Goal: Transaction & Acquisition: Purchase product/service

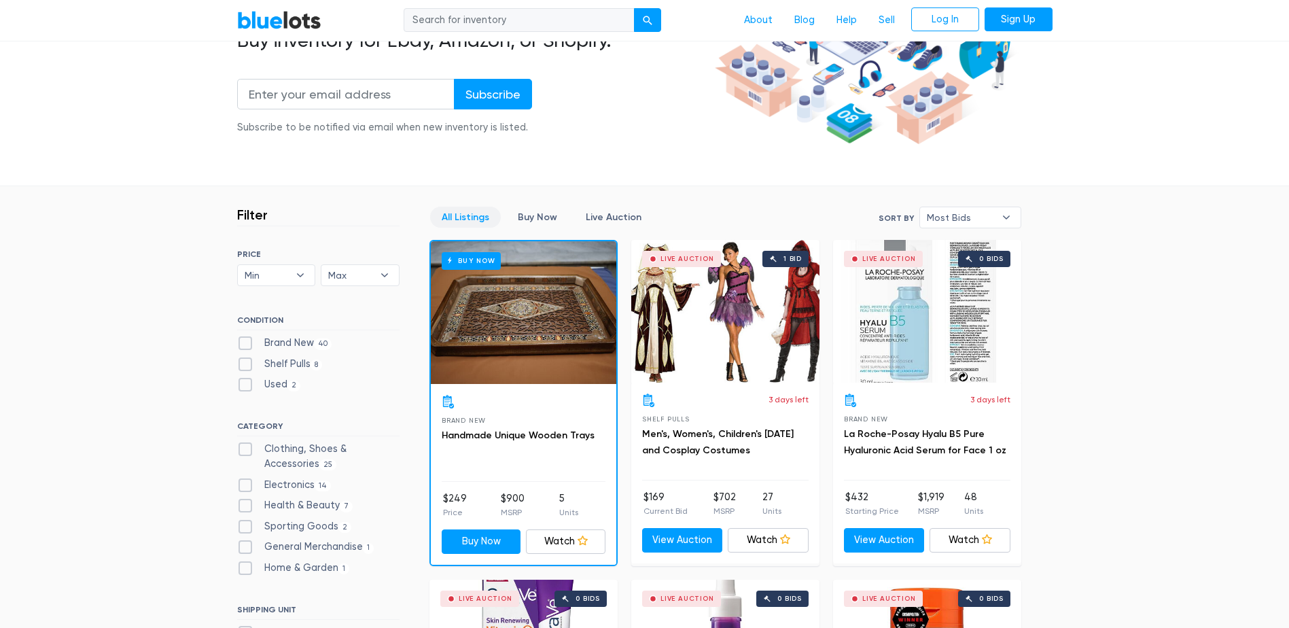
scroll to position [204, 0]
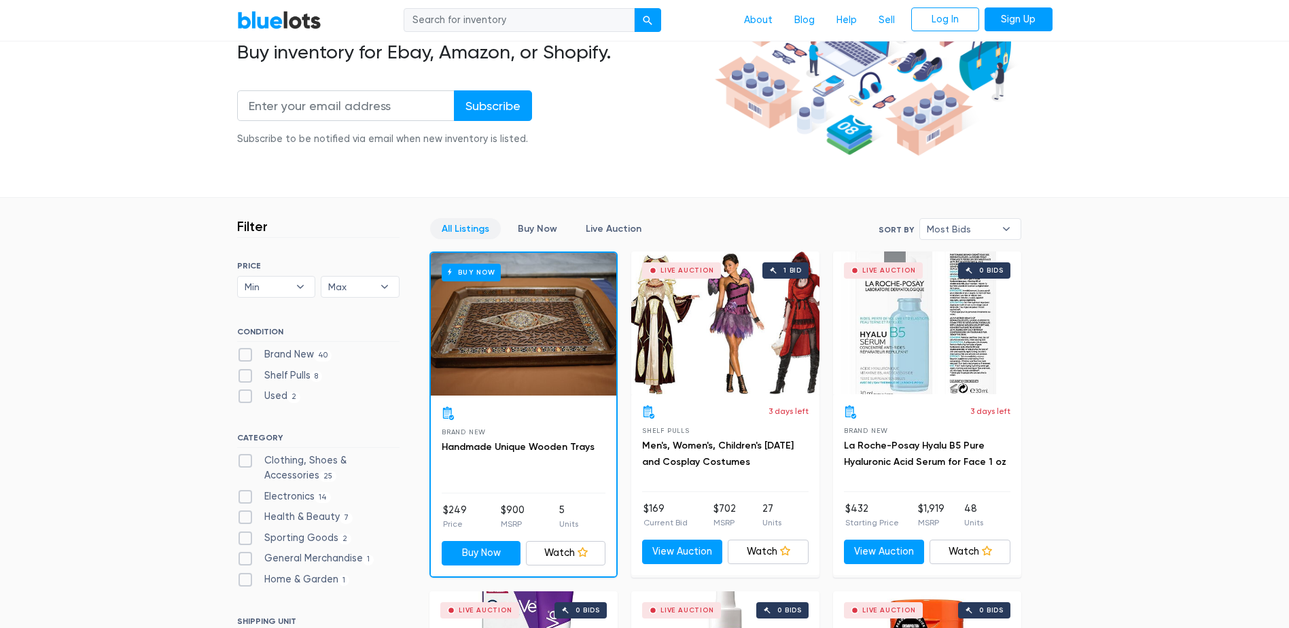
click at [531, 10] on input "search" at bounding box center [519, 20] width 231 height 24
type input "shoes"
click at [659, 16] on button "submit" at bounding box center [647, 20] width 27 height 24
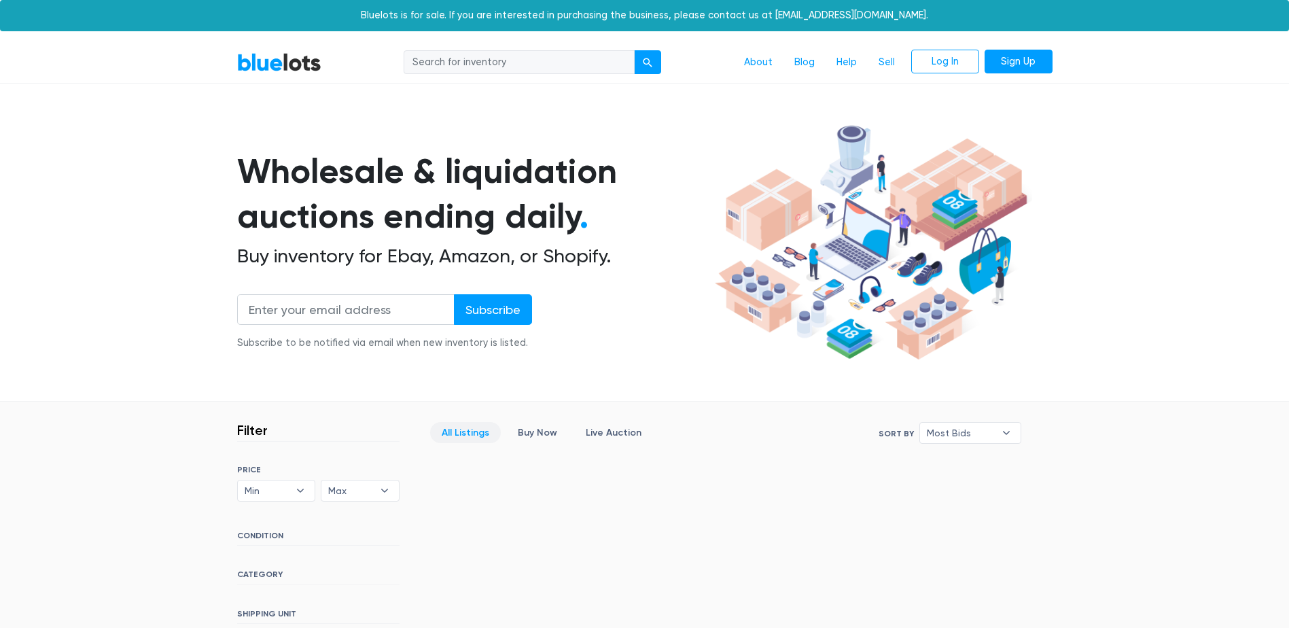
click at [542, 74] on input "search" at bounding box center [519, 62] width 231 height 24
type input "shoes"
click at [648, 60] on div "submit" at bounding box center [648, 63] width 10 height 10
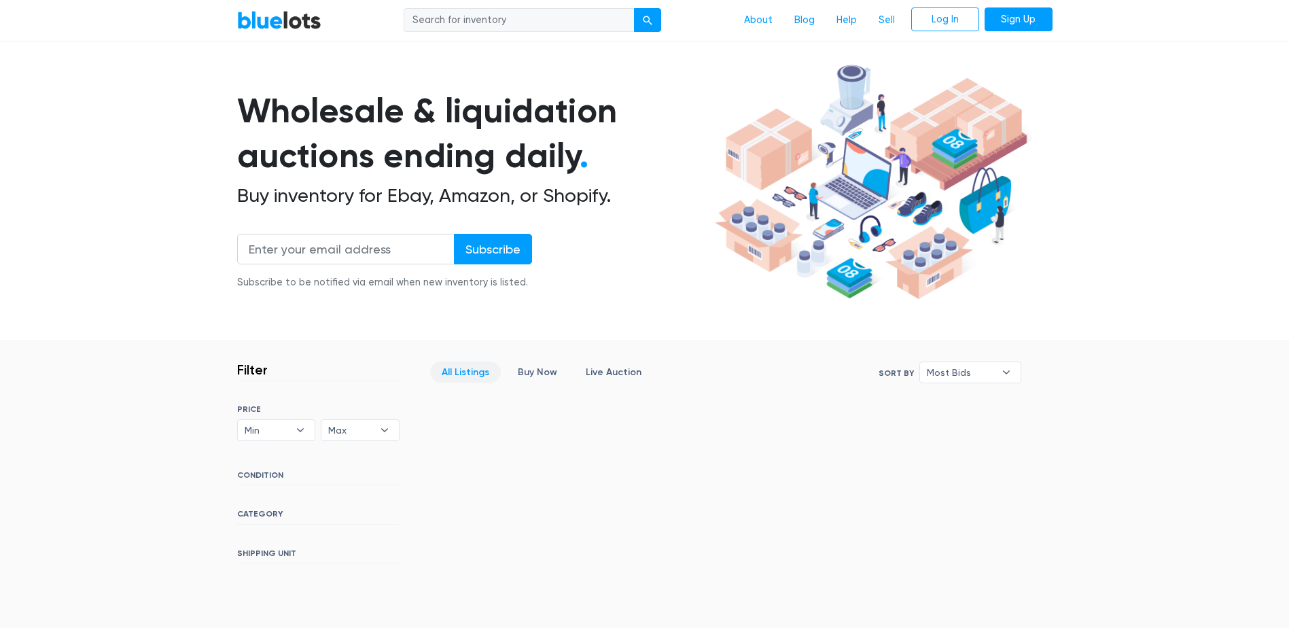
scroll to position [136, 0]
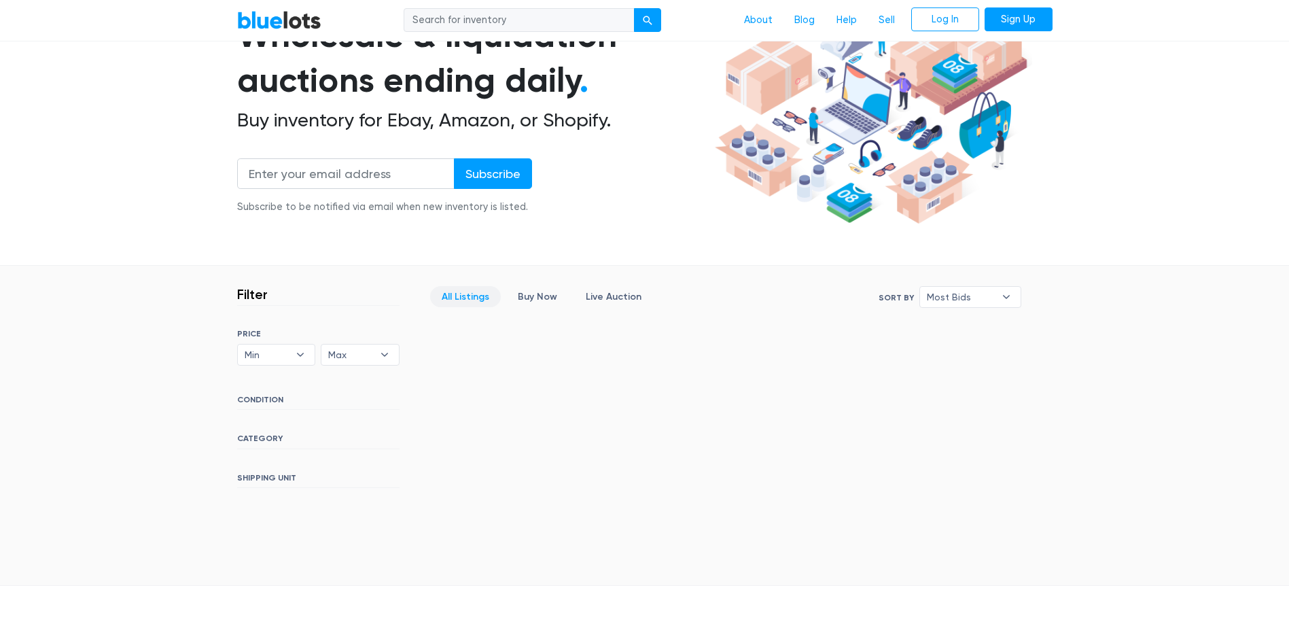
click at [296, 442] on h6 "CATEGORY" at bounding box center [318, 441] width 162 height 15
click at [248, 432] on div "SORT BY Most Bids Ending Soonest Newly Listed Lowest Price Highest Price Most B…" at bounding box center [318, 408] width 162 height 159
click at [256, 435] on h6 "CATEGORY" at bounding box center [318, 441] width 162 height 15
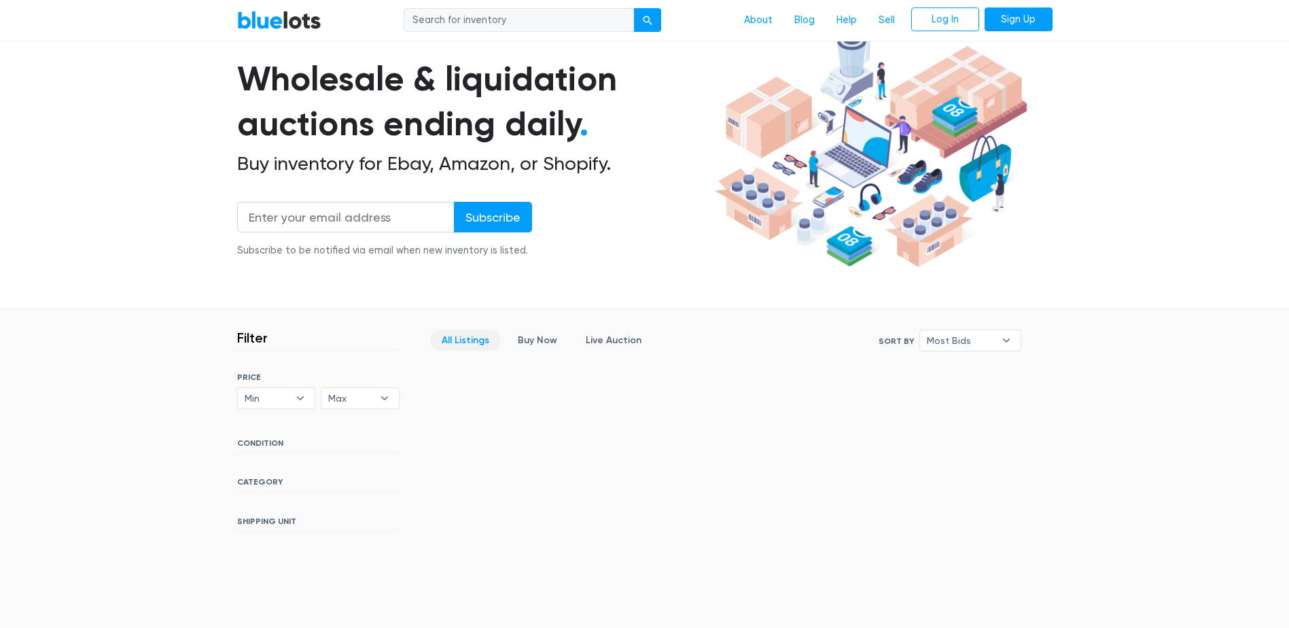
scroll to position [0, 0]
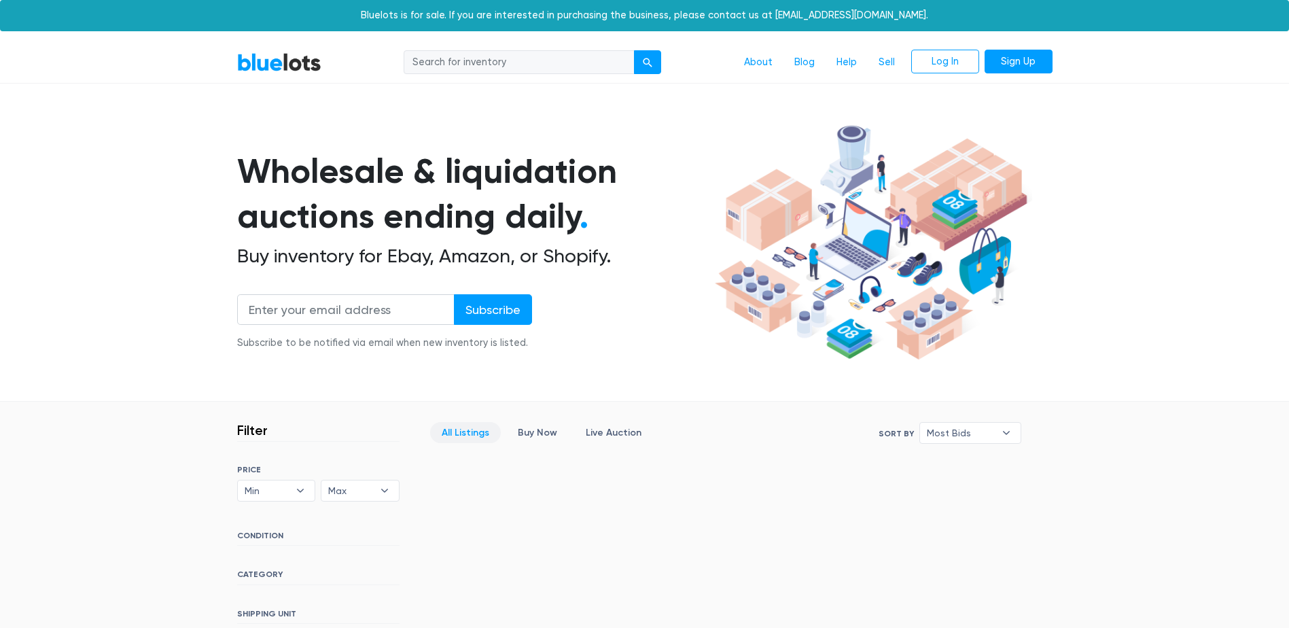
drag, startPoint x: 610, startPoint y: 432, endPoint x: 669, endPoint y: 419, distance: 60.4
click at [610, 432] on link "Live Auction" at bounding box center [613, 432] width 79 height 21
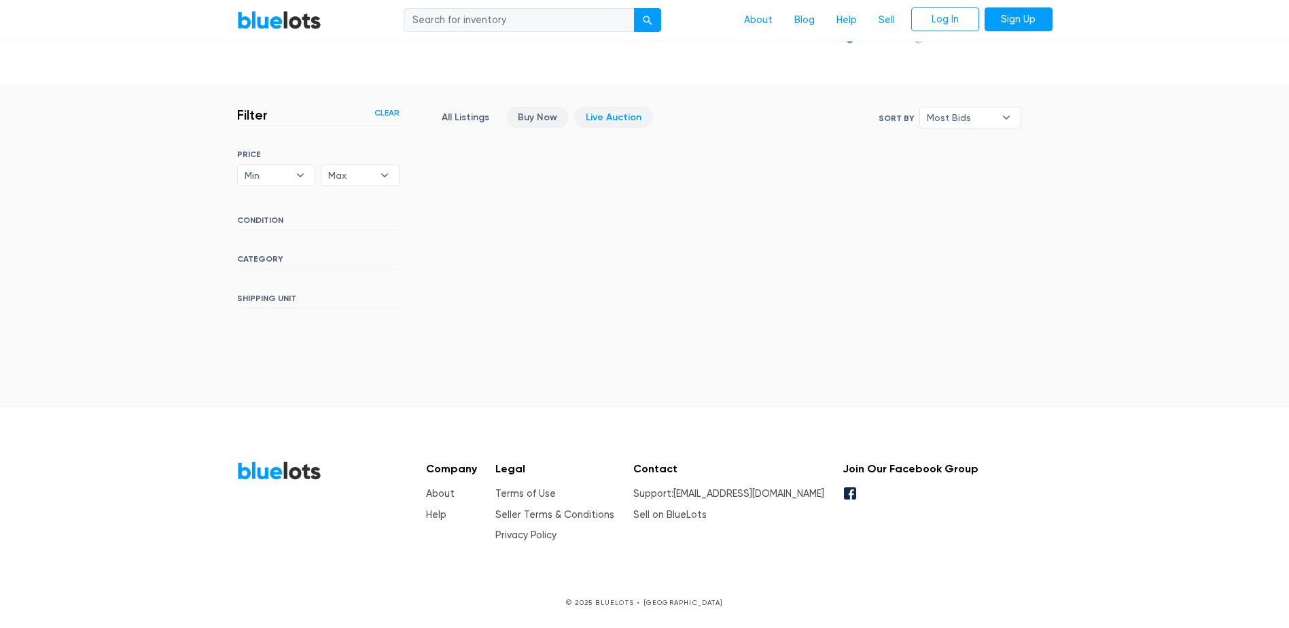
click at [533, 116] on link "Buy Now" at bounding box center [537, 117] width 63 height 21
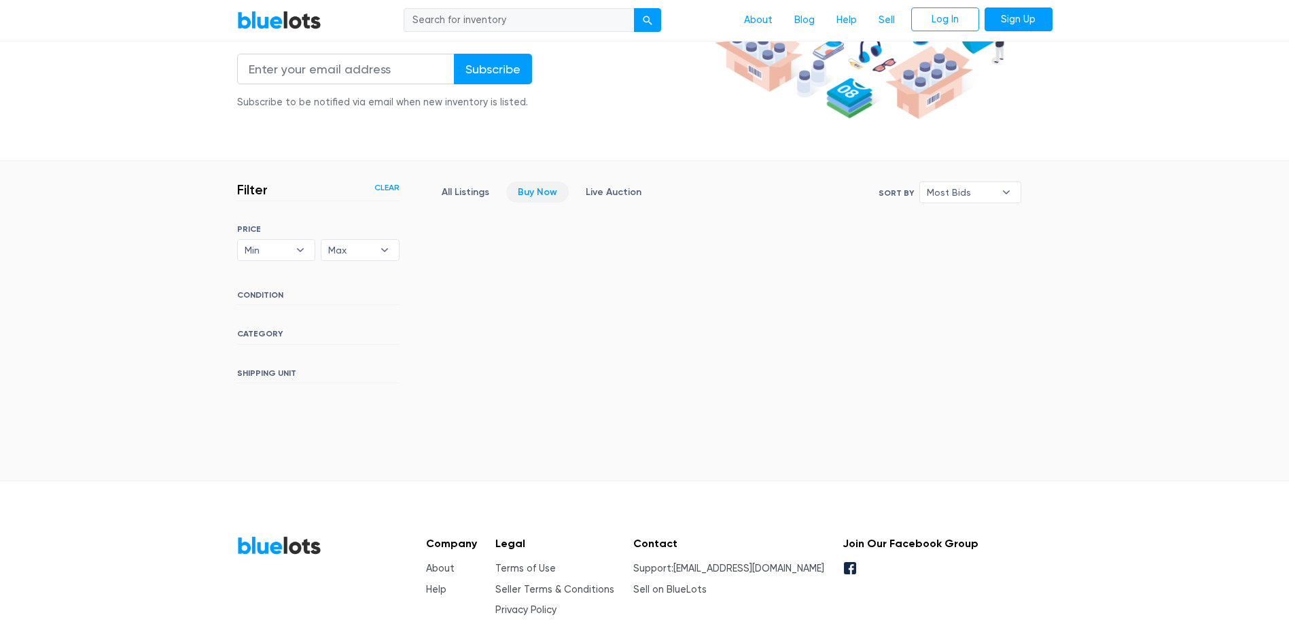
scroll to position [43, 0]
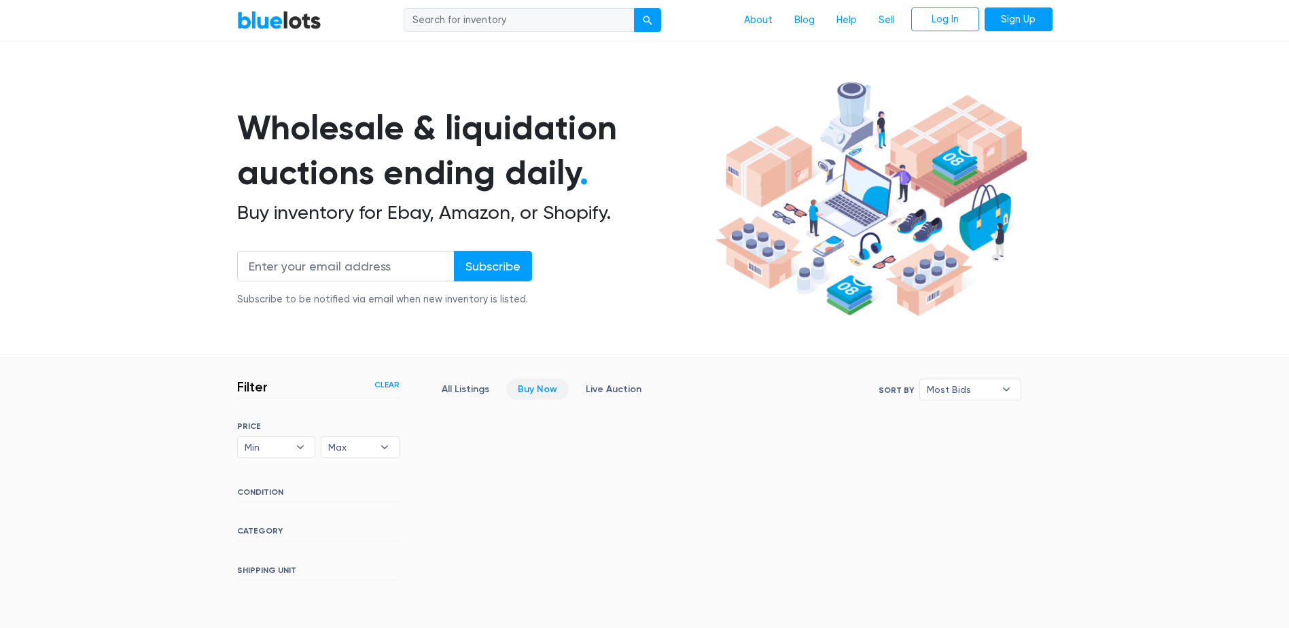
click at [525, 387] on link "Buy Now" at bounding box center [537, 389] width 63 height 21
